Goal: Navigation & Orientation: Find specific page/section

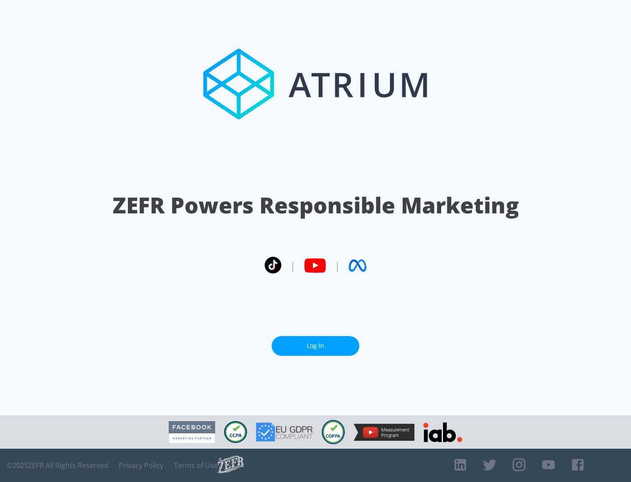
click at [316, 346] on link "Log In" at bounding box center [316, 346] width 88 height 20
